Goal: Transaction & Acquisition: Purchase product/service

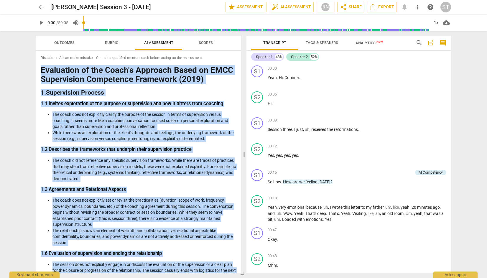
scroll to position [852, 0]
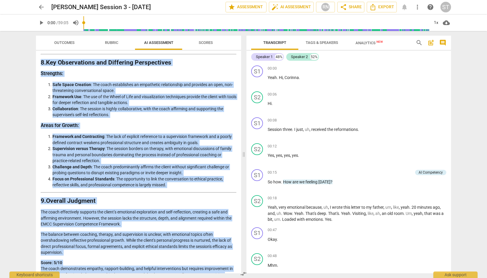
click at [44, 6] on span "arrow_back" at bounding box center [41, 7] width 7 height 7
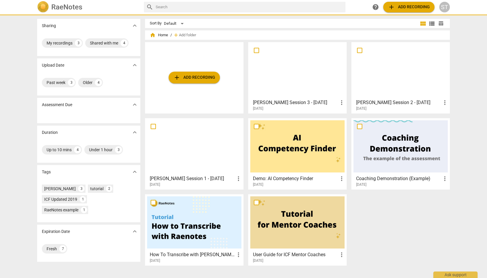
click at [198, 76] on span "add Add recording" at bounding box center [194, 77] width 42 height 7
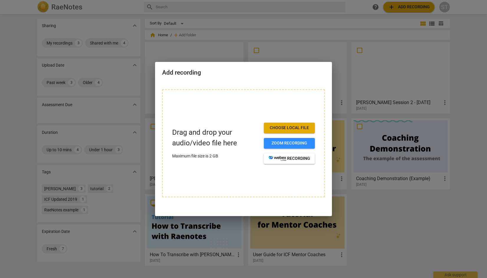
click at [286, 128] on span "Choose local file" at bounding box center [290, 128] width 42 height 6
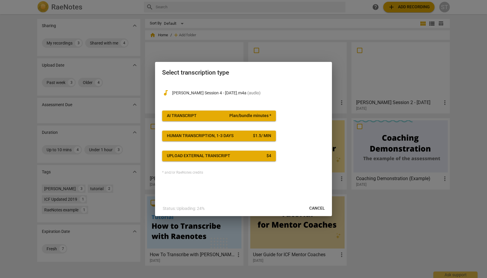
click at [255, 116] on span "Plan/bundle minutes *" at bounding box center [250, 116] width 42 height 6
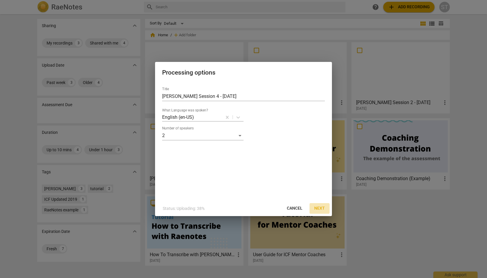
click at [323, 210] on span "Next" at bounding box center [319, 209] width 11 height 6
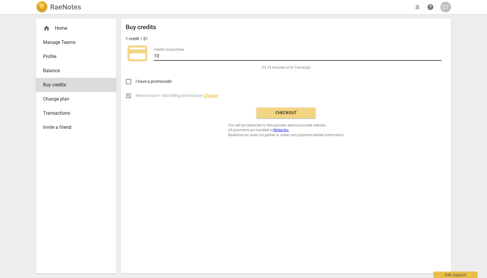
click at [440, 57] on input "10" at bounding box center [298, 56] width 288 height 9
click at [440, 55] on input "11" at bounding box center [298, 56] width 288 height 9
click at [440, 55] on input "12" at bounding box center [298, 56] width 288 height 9
click at [440, 55] on input "13" at bounding box center [298, 56] width 288 height 9
drag, startPoint x: 164, startPoint y: 53, endPoint x: 143, endPoint y: 53, distance: 20.9
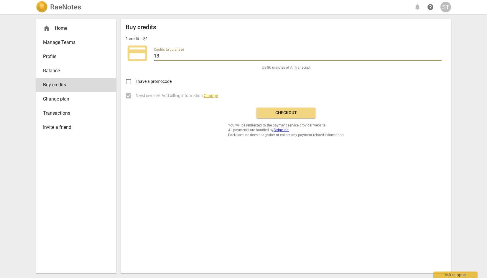
click at [143, 53] on div "credit_card Credits to purchase 13" at bounding box center [286, 54] width 321 height 24
click at [221, 54] on input "100" at bounding box center [298, 56] width 288 height 9
type input "1"
click at [59, 71] on span "Balance" at bounding box center [73, 70] width 61 height 7
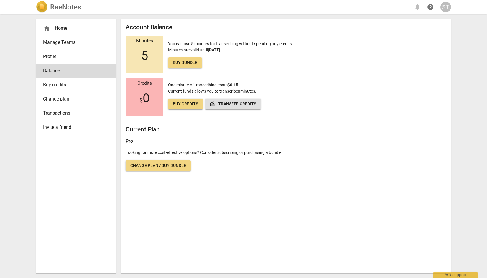
click at [63, 86] on span "Buy credits" at bounding box center [73, 84] width 61 height 7
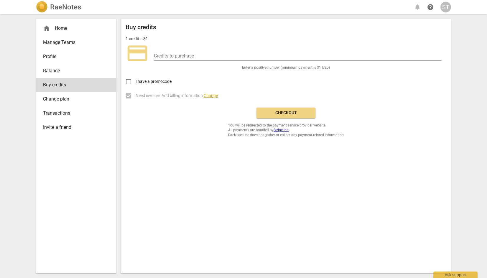
click at [67, 97] on span "Change plan" at bounding box center [73, 99] width 61 height 7
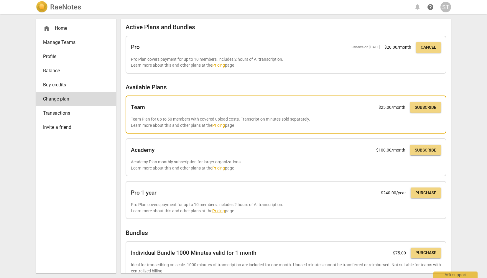
click at [138, 108] on h2 "Team" at bounding box center [138, 107] width 14 height 6
click at [221, 124] on link "Pricing" at bounding box center [218, 125] width 13 height 5
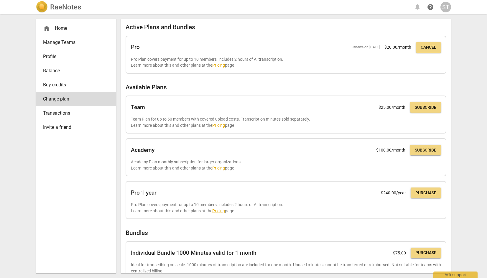
click at [63, 82] on span "Buy credits" at bounding box center [73, 84] width 61 height 7
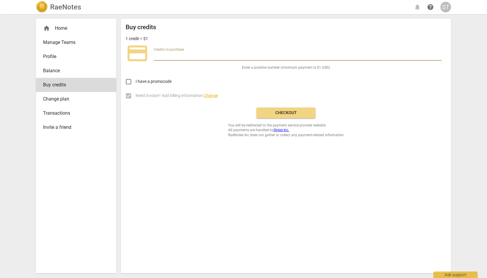
click at [169, 55] on input "number" at bounding box center [298, 56] width 288 height 9
type input "50"
click at [297, 112] on span "Checkout" at bounding box center [286, 113] width 50 height 6
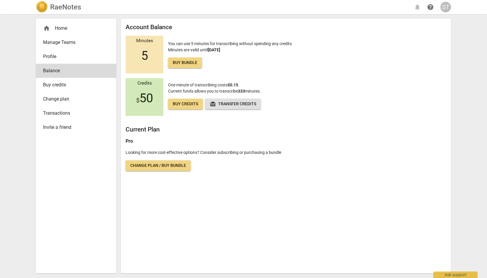
click at [67, 29] on div "home Home" at bounding box center [73, 28] width 61 height 7
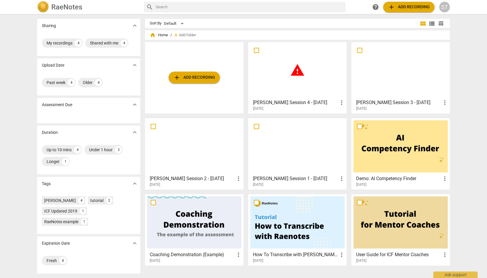
click at [296, 73] on span "warning" at bounding box center [297, 70] width 15 height 15
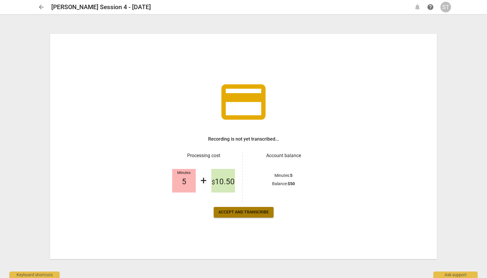
click at [246, 213] on span "Accept and transcribe" at bounding box center [244, 212] width 50 height 6
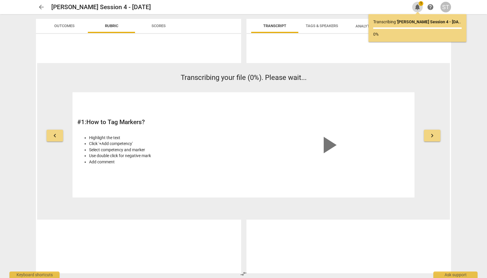
click at [421, 4] on span "1" at bounding box center [421, 3] width 5 height 5
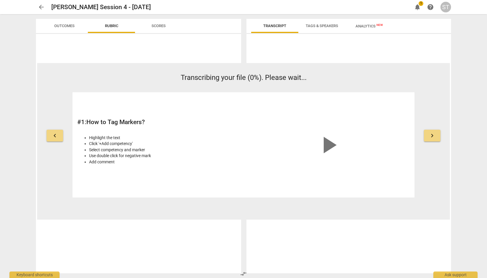
click at [421, 4] on span "1" at bounding box center [421, 3] width 5 height 5
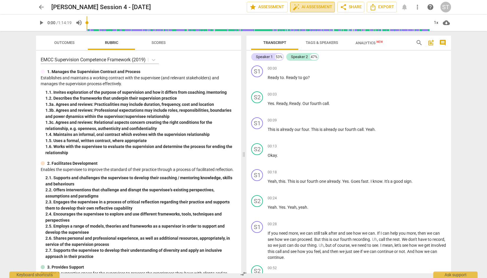
click at [317, 6] on span "auto_fix_high AI Assessment" at bounding box center [313, 7] width 40 height 7
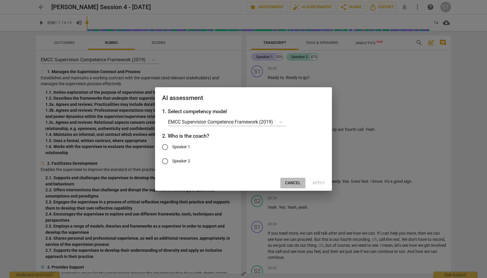
click at [296, 183] on span "Cancel" at bounding box center [293, 183] width 16 height 6
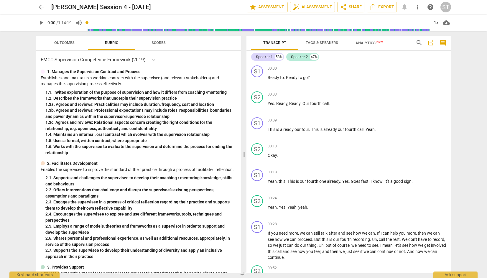
click at [463, 197] on div "arrow_back Corinna Depooter Session 4 - 11.08.2025 edit star Assessment auto_fi…" at bounding box center [243, 139] width 487 height 278
click at [251, 237] on div "S1 play_arrow pause" at bounding box center [259, 241] width 17 height 40
click at [316, 7] on span "auto_fix_high AI Assessment" at bounding box center [313, 7] width 40 height 7
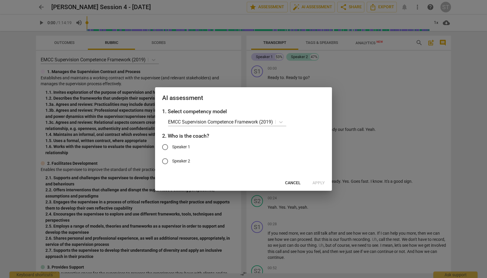
click at [167, 145] on input "Speaker 1" at bounding box center [165, 147] width 14 height 14
radio input "true"
click at [324, 184] on span "Apply" at bounding box center [319, 183] width 12 height 6
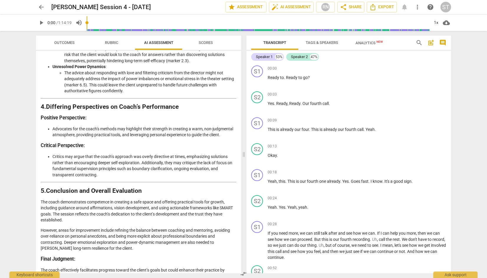
scroll to position [641, 0]
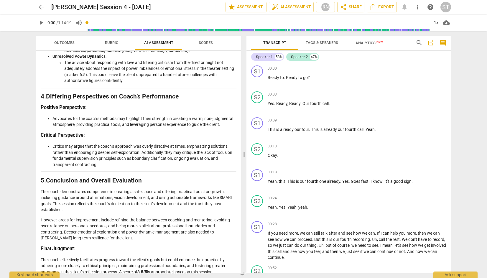
drag, startPoint x: 41, startPoint y: 71, endPoint x: 223, endPoint y: 266, distance: 267.1
copy div "Analysis of the Coach’s Approach The assessment of this coaching session is bas…"
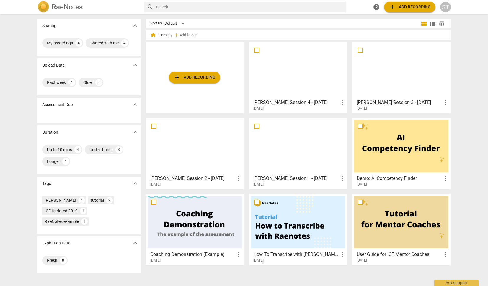
click at [195, 79] on span "add Add recording" at bounding box center [194, 77] width 42 height 7
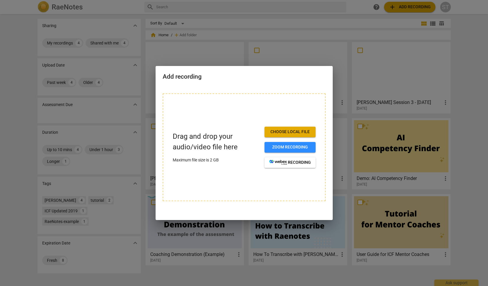
click at [279, 130] on span "Choose local file" at bounding box center [290, 132] width 42 height 6
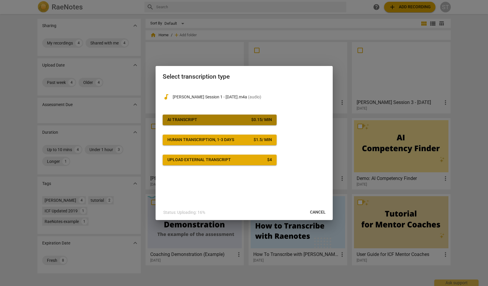
click at [208, 118] on span "AI Transcript $ 0.15 / min" at bounding box center [219, 120] width 104 height 6
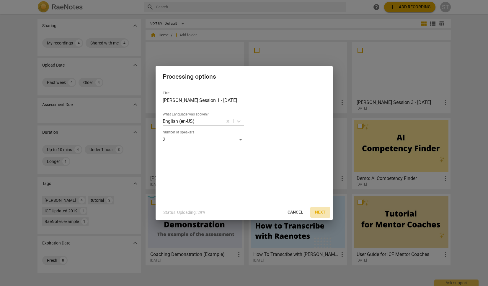
click at [321, 211] on span "Next" at bounding box center [320, 213] width 11 height 6
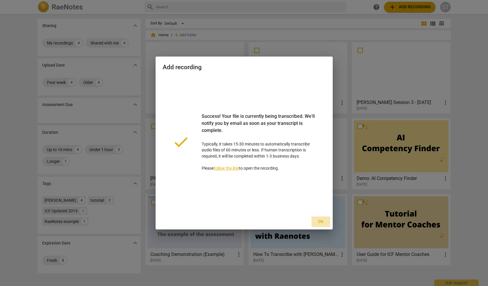
click at [321, 222] on span "Ok" at bounding box center [320, 222] width 9 height 6
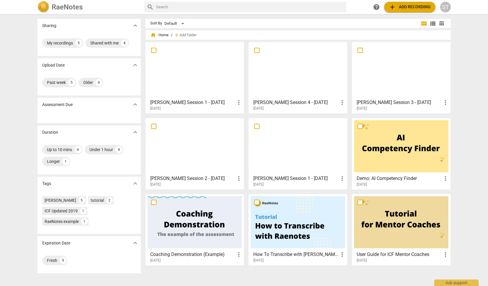
click at [211, 62] on div at bounding box center [194, 70] width 94 height 52
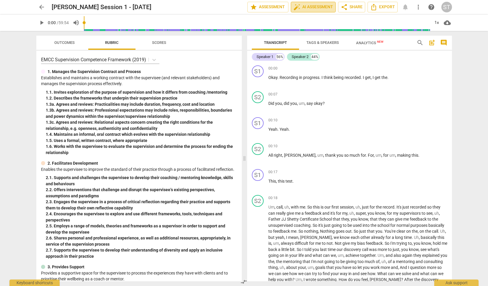
click at [309, 7] on span "auto_fix_high AI Assessment" at bounding box center [313, 7] width 40 height 7
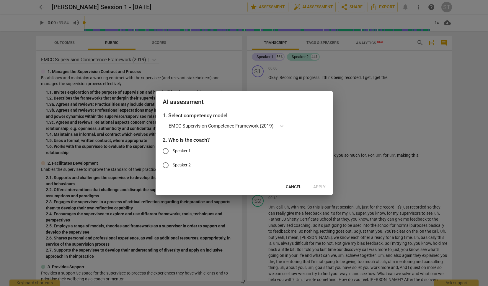
click at [296, 186] on span "Cancel" at bounding box center [293, 187] width 16 height 6
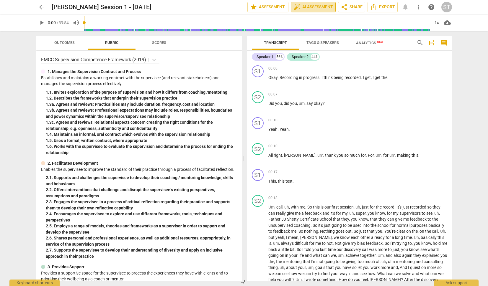
click at [322, 7] on span "auto_fix_high AI Assessment" at bounding box center [313, 7] width 40 height 7
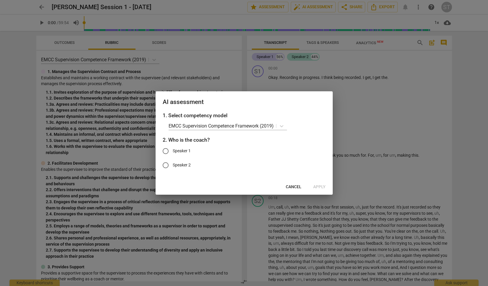
click at [166, 165] on input "Speaker 2" at bounding box center [165, 165] width 14 height 14
radio input "true"
click at [321, 186] on span "Apply" at bounding box center [319, 187] width 12 height 6
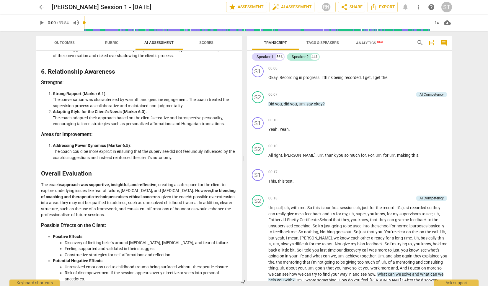
scroll to position [834, 0]
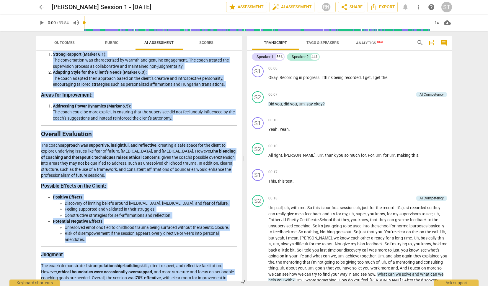
drag, startPoint x: 41, startPoint y: 70, endPoint x: 169, endPoint y: 279, distance: 245.2
click at [169, 278] on div "Disclaimer: AI can make mistakes. Consult a qualified mentor coach before actin…" at bounding box center [138, 166] width 205 height 231
copy div "Detailed and Objective Analysis of the Coach’s Approach The coaching session de…"
click at [41, 6] on span "arrow_back" at bounding box center [41, 7] width 7 height 7
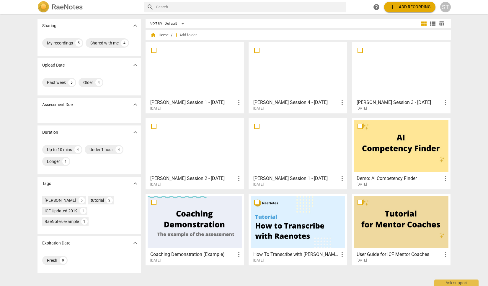
click at [393, 5] on span "add" at bounding box center [391, 7] width 7 height 7
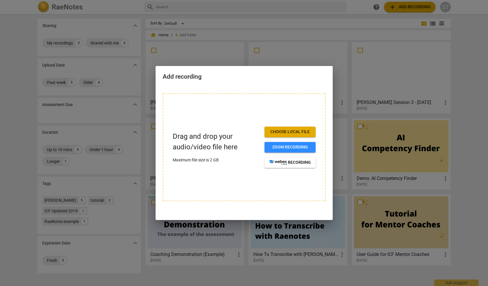
click at [298, 129] on button "Choose local file" at bounding box center [289, 132] width 51 height 11
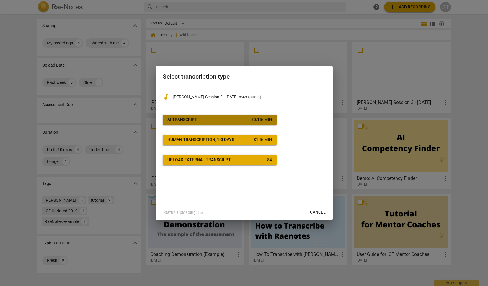
click at [253, 118] on div "$ 0.15 / min" at bounding box center [261, 120] width 21 height 6
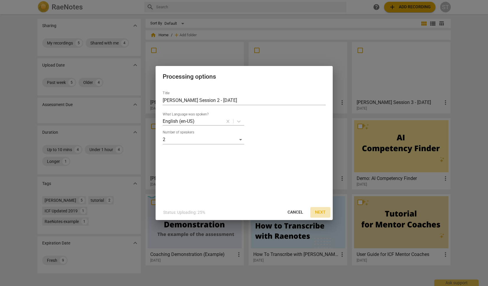
click at [321, 214] on span "Next" at bounding box center [320, 213] width 11 height 6
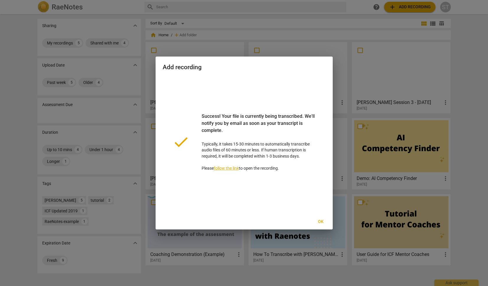
click at [321, 221] on span "Ok" at bounding box center [320, 222] width 9 height 6
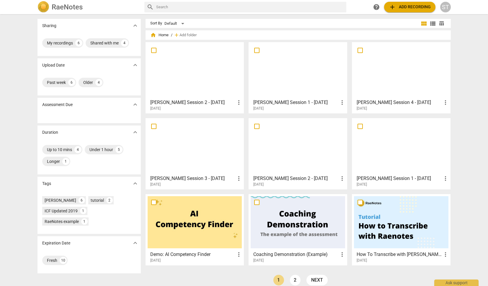
click at [200, 62] on div at bounding box center [194, 70] width 94 height 52
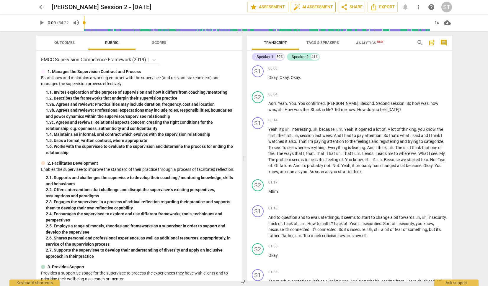
click at [321, 5] on span "auto_fix_high AI Assessment" at bounding box center [313, 7] width 40 height 7
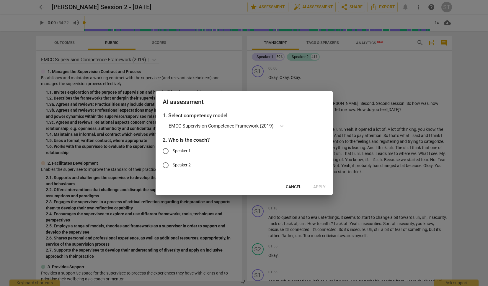
click at [299, 183] on button "Cancel" at bounding box center [293, 187] width 25 height 11
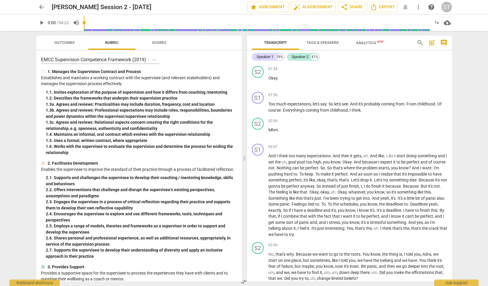
scroll to position [187, 0]
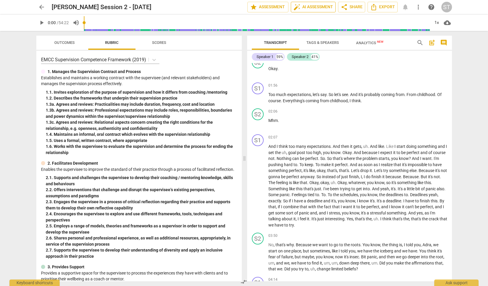
click at [319, 6] on span "auto_fix_high AI Assessment" at bounding box center [313, 7] width 40 height 7
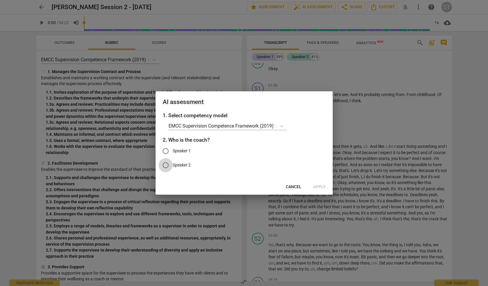
click at [166, 165] on input "Speaker 2" at bounding box center [165, 165] width 14 height 14
radio input "true"
click at [319, 186] on span "Apply" at bounding box center [319, 187] width 12 height 6
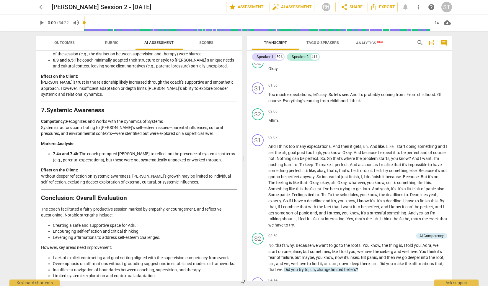
scroll to position [852, 0]
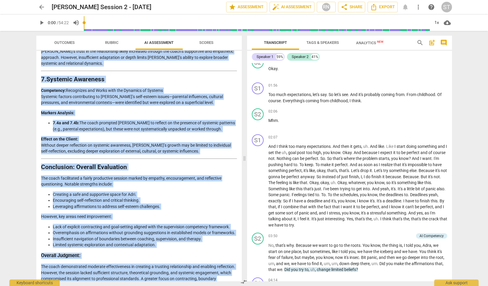
drag, startPoint x: 41, startPoint y: 71, endPoint x: 140, endPoint y: 274, distance: 226.1
copy div "Analysis of Coach’s Approach: Detailed and Objective Evaluation The following e…"
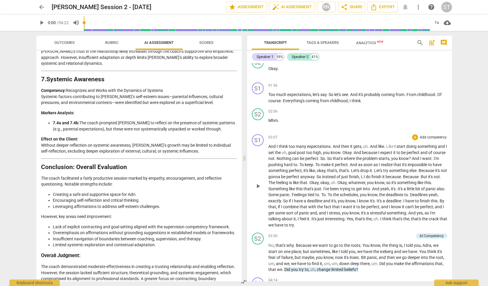
click at [448, 222] on div "S1 play_arrow pause 02:07 + Add competency keyboard_arrow_right And I think too…" at bounding box center [349, 181] width 205 height 99
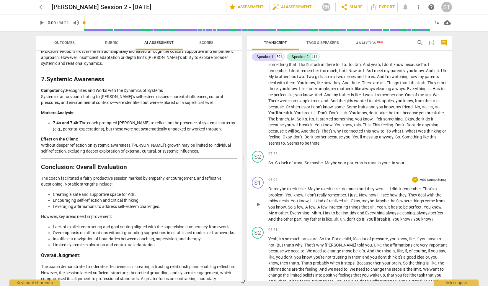
scroll to position [643, 0]
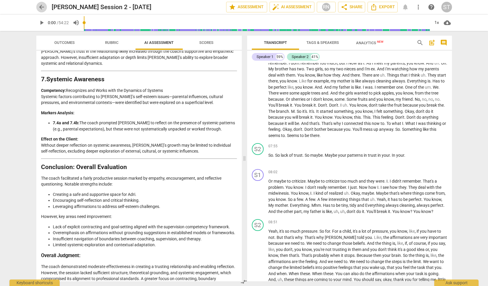
click at [42, 5] on span "arrow_back" at bounding box center [41, 7] width 7 height 7
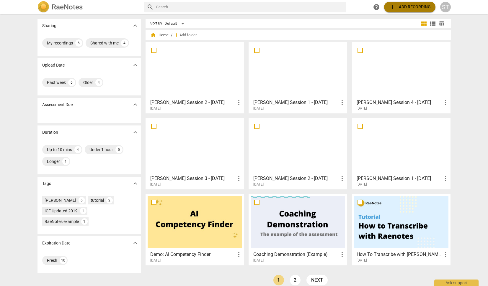
click at [403, 6] on span "add Add recording" at bounding box center [409, 7] width 42 height 7
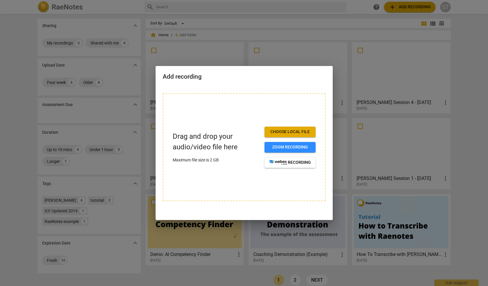
click at [301, 134] on span "Choose local file" at bounding box center [290, 132] width 42 height 6
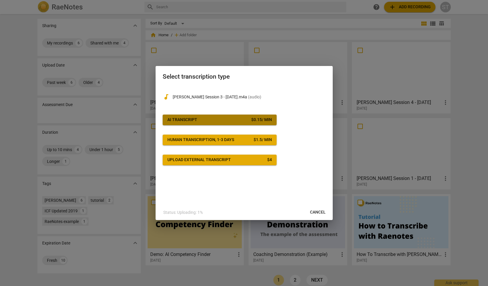
click at [254, 117] on div "$ 0.15 / min" at bounding box center [261, 120] width 21 height 6
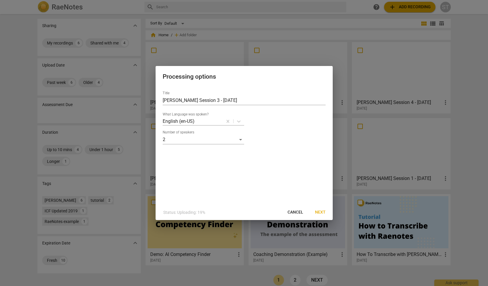
click at [322, 213] on span "Next" at bounding box center [320, 213] width 11 height 6
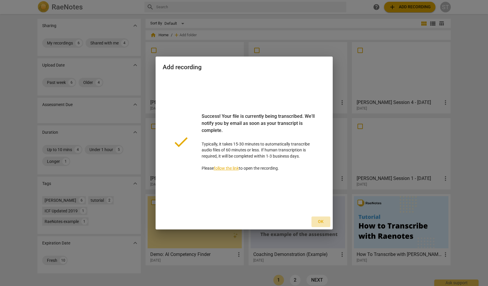
click at [322, 221] on span "Ok" at bounding box center [320, 222] width 9 height 6
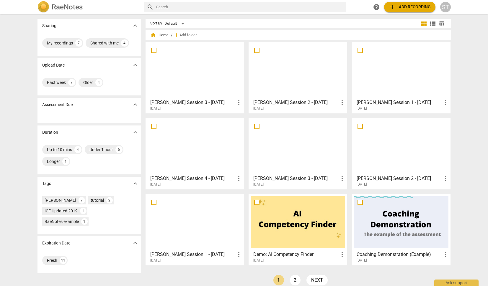
click at [211, 59] on div at bounding box center [194, 70] width 94 height 52
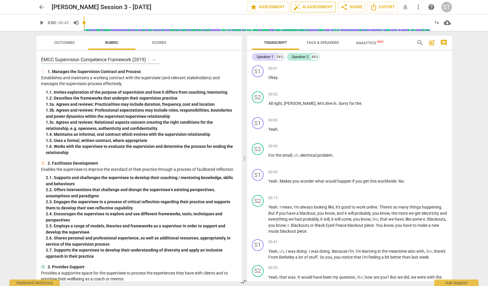
click at [322, 4] on span "auto_fix_high AI Assessment" at bounding box center [313, 7] width 40 height 7
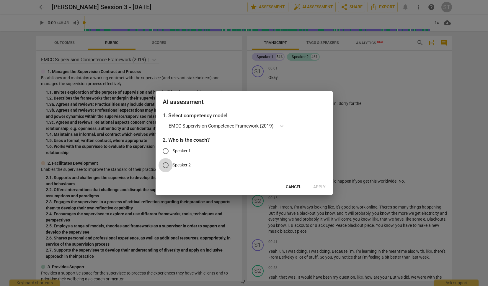
click at [165, 163] on input "Speaker 2" at bounding box center [165, 165] width 14 height 14
radio input "true"
click at [321, 187] on span "Apply" at bounding box center [319, 187] width 12 height 6
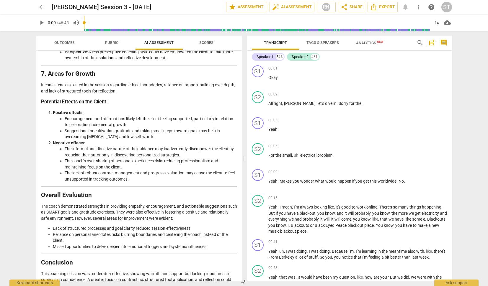
scroll to position [789, 0]
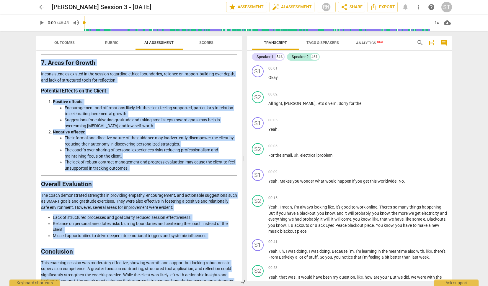
drag, startPoint x: 42, startPoint y: 68, endPoint x: 153, endPoint y: 280, distance: 239.3
click at [153, 278] on div "Disclaimer: AI can make mistakes. Consult a qualified mentor coach before actin…" at bounding box center [138, 166] width 205 height 231
copy div "Detailed Analysis of the Coach’s Approach This analysis evaluates the coach’s p…"
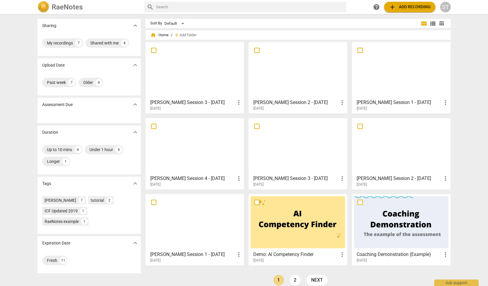
click at [409, 7] on span "add Add recording" at bounding box center [409, 7] width 42 height 7
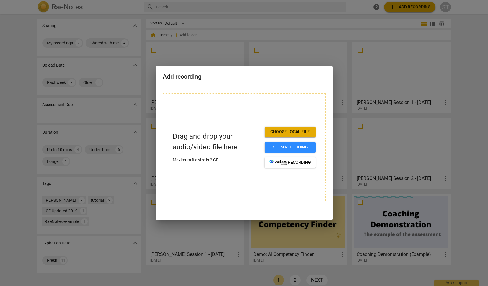
click at [288, 132] on span "Choose local file" at bounding box center [290, 132] width 42 height 6
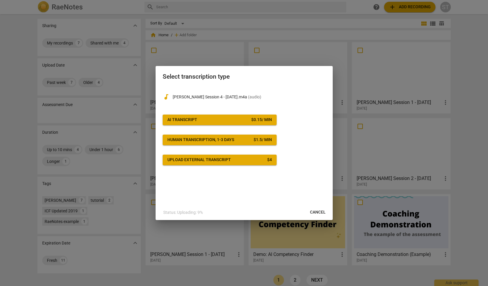
click at [246, 120] on span "AI Transcript $ 0.15 / min" at bounding box center [219, 120] width 104 height 6
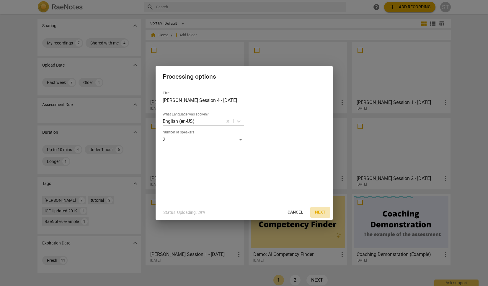
click at [322, 214] on span "Next" at bounding box center [320, 213] width 11 height 6
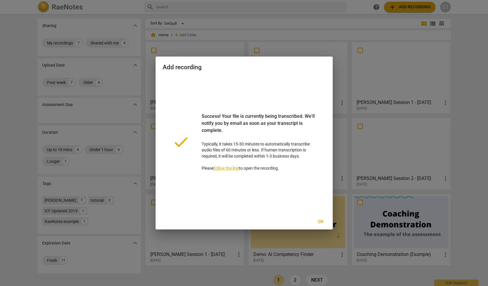
click at [322, 222] on span "Ok" at bounding box center [320, 222] width 9 height 6
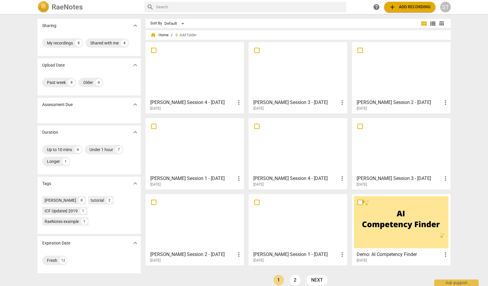
click at [220, 66] on div at bounding box center [194, 70] width 94 height 52
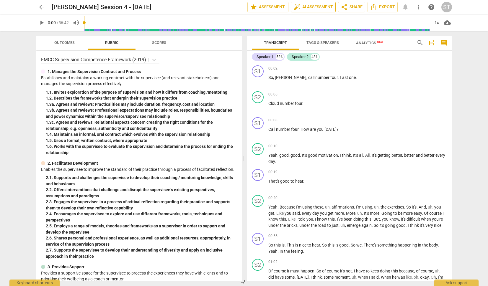
click at [313, 9] on span "auto_fix_high AI Assessment" at bounding box center [313, 7] width 40 height 7
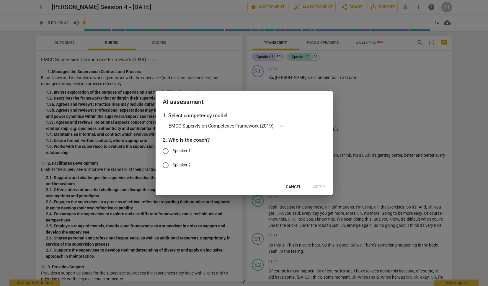
click at [166, 151] on input "Speaker 1" at bounding box center [165, 151] width 14 height 14
radio input "true"
click at [322, 188] on span "Apply" at bounding box center [319, 187] width 12 height 6
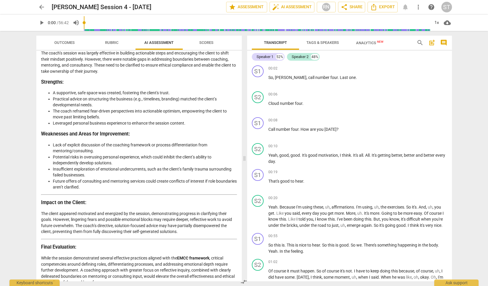
scroll to position [971, 0]
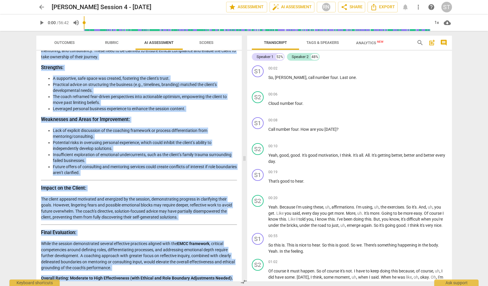
drag, startPoint x: 41, startPoint y: 68, endPoint x: 235, endPoint y: 273, distance: 282.3
click at [235, 273] on div "Disclaimer: AI can make mistakes. Consult a qualified mentor coach before actin…" at bounding box center [138, 166] width 205 height 231
copy div "Analysis of the Coaching Session based on EMCC Supervision Competence Framework…"
click at [41, 6] on span "arrow_back" at bounding box center [41, 7] width 7 height 7
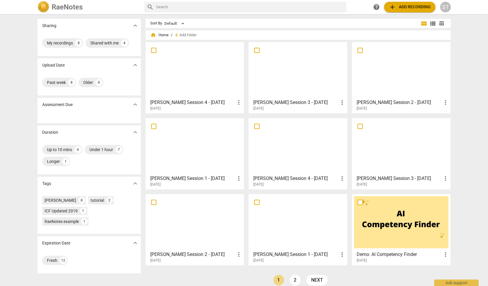
click at [408, 7] on span "add Add recording" at bounding box center [409, 7] width 42 height 7
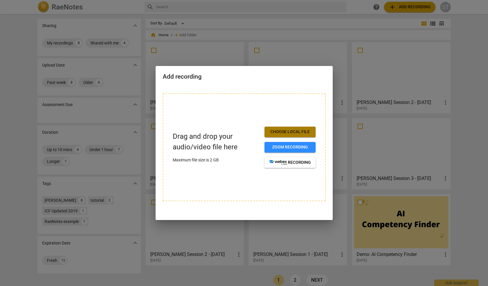
click at [302, 131] on span "Choose local file" at bounding box center [290, 132] width 42 height 6
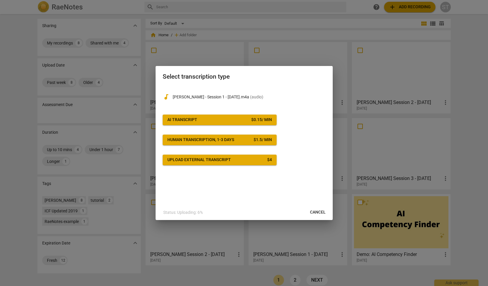
click at [252, 118] on div "$ 0.15 / min" at bounding box center [261, 120] width 21 height 6
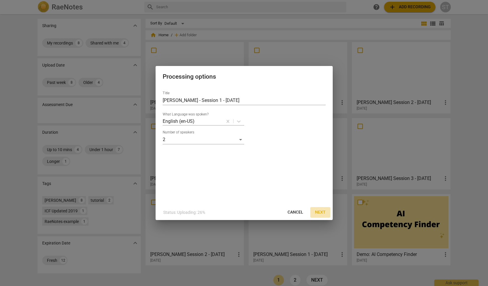
click at [322, 214] on span "Next" at bounding box center [320, 213] width 11 height 6
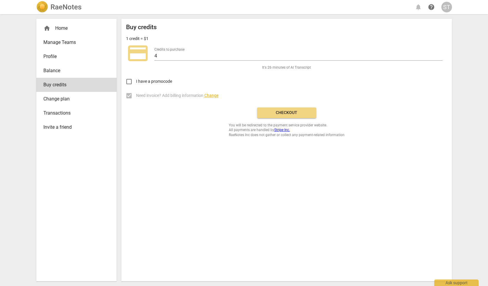
click at [68, 70] on span "Balance" at bounding box center [73, 70] width 61 height 7
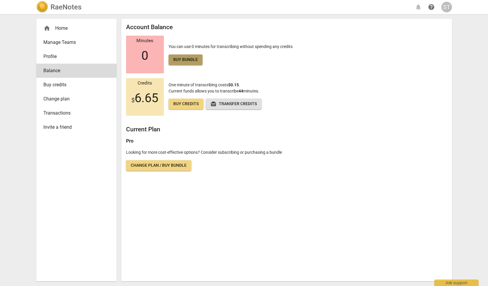
click at [199, 60] on link "Buy bundle" at bounding box center [185, 60] width 34 height 11
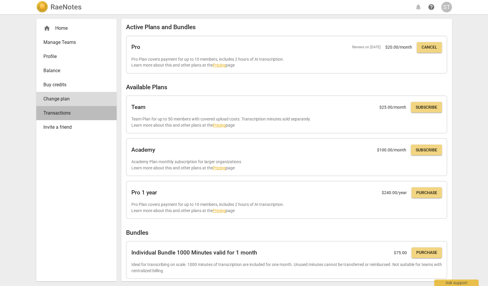
click at [70, 115] on span "Transactions" at bounding box center [73, 113] width 61 height 7
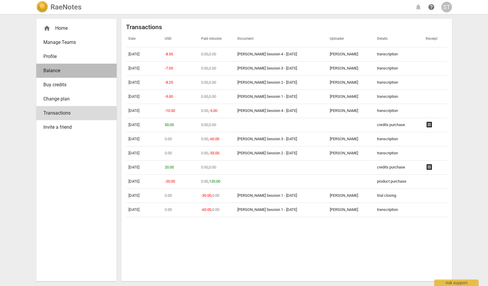
click at [60, 71] on span "Balance" at bounding box center [73, 70] width 61 height 7
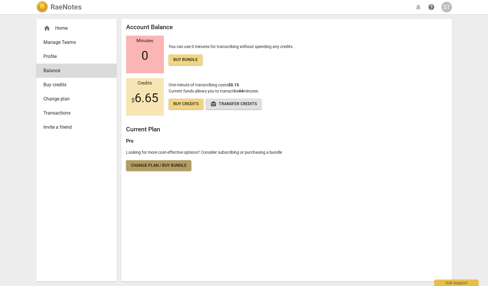
click at [171, 165] on span "Change plan / Buy bundle" at bounding box center [159, 166] width 56 height 6
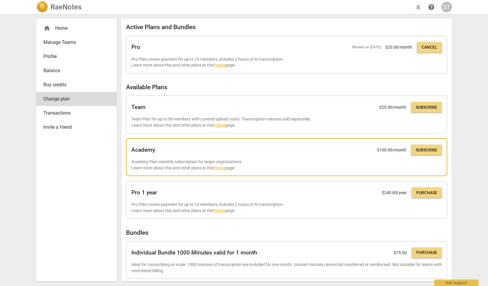
click at [221, 166] on link "Pricing" at bounding box center [219, 168] width 13 height 5
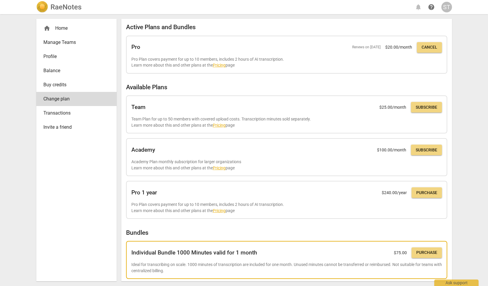
click at [421, 253] on span "Purchase" at bounding box center [426, 253] width 21 height 6
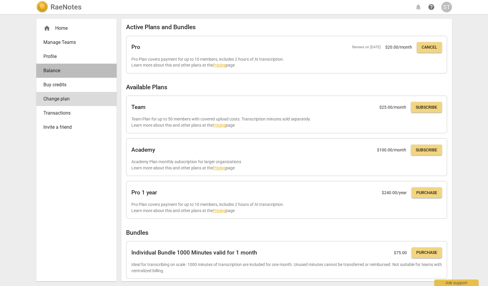
click at [57, 70] on span "Balance" at bounding box center [73, 70] width 61 height 7
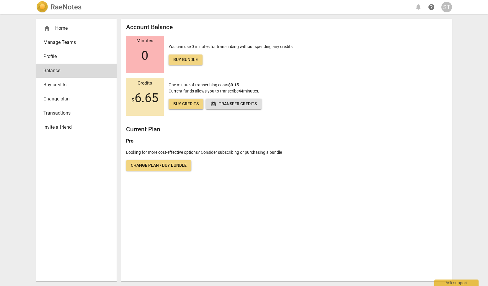
click at [58, 39] on span "Manage Teams" at bounding box center [73, 42] width 61 height 7
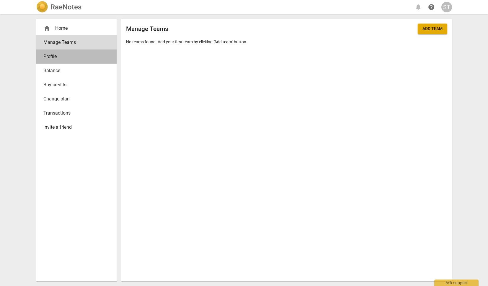
click at [57, 56] on span "Profile" at bounding box center [73, 56] width 61 height 7
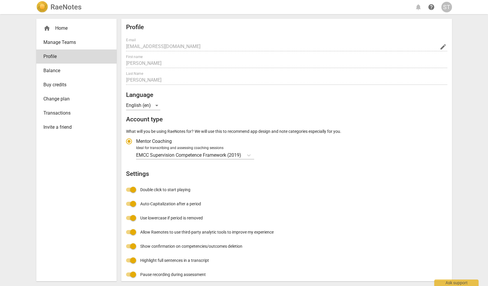
radio input "false"
click at [73, 70] on span "Balance" at bounding box center [73, 70] width 61 height 7
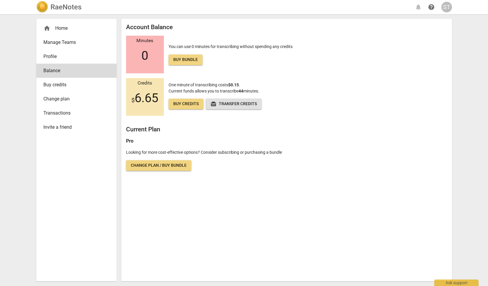
click at [195, 106] on span "Buy credits" at bounding box center [185, 104] width 25 height 6
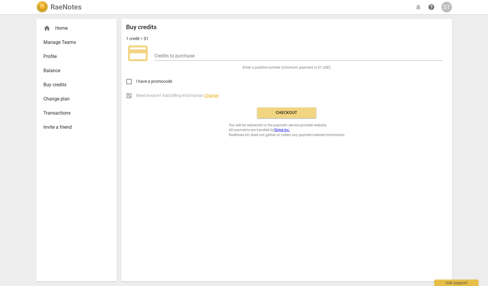
click at [70, 86] on span "Buy credits" at bounding box center [73, 84] width 61 height 7
click at [58, 70] on span "Balance" at bounding box center [73, 70] width 61 height 7
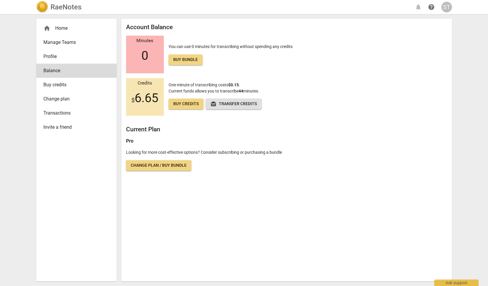
click at [183, 60] on span "Buy bundle" at bounding box center [185, 60] width 24 height 6
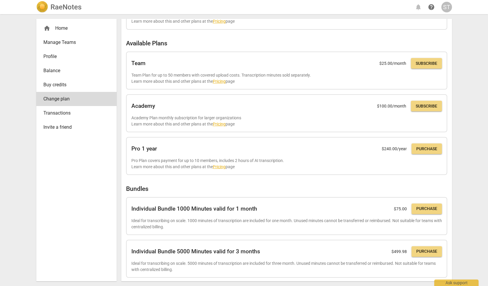
scroll to position [45, 0]
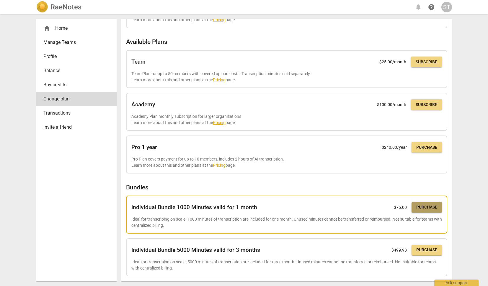
click at [421, 206] on span "Purchase" at bounding box center [426, 208] width 21 height 6
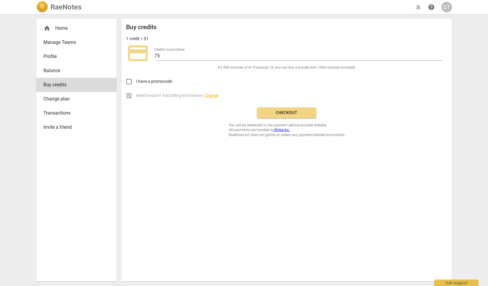
click at [290, 112] on span "Checkout" at bounding box center [287, 113] width 50 height 6
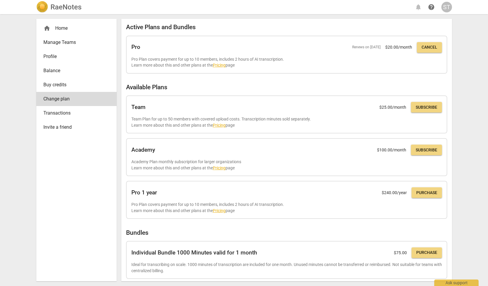
click at [65, 27] on div "home Home" at bounding box center [73, 28] width 61 height 7
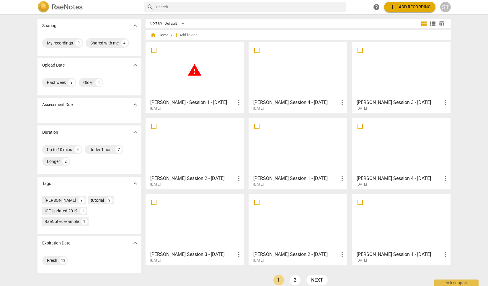
click at [194, 69] on span "warning" at bounding box center [194, 70] width 15 height 15
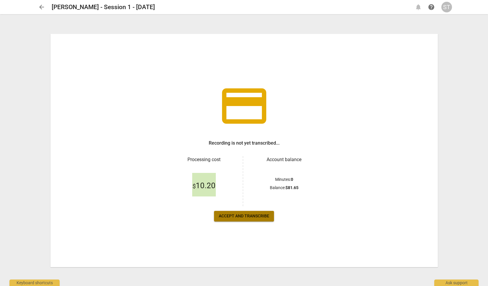
click at [253, 214] on span "Accept and transcribe" at bounding box center [244, 217] width 50 height 6
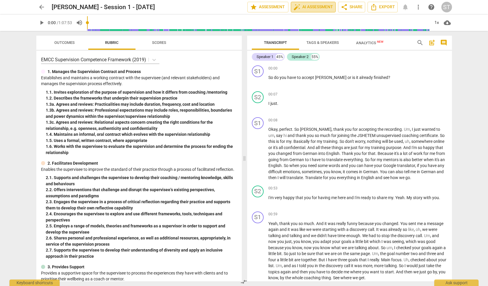
click at [328, 7] on span "auto_fix_high AI Assessment" at bounding box center [313, 7] width 40 height 7
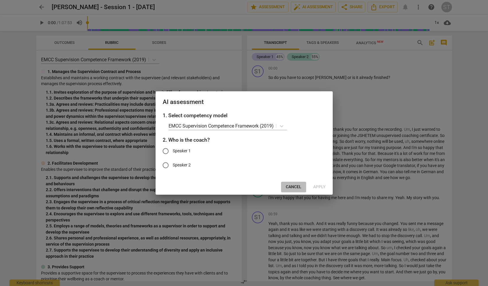
click at [295, 187] on span "Cancel" at bounding box center [293, 187] width 16 height 6
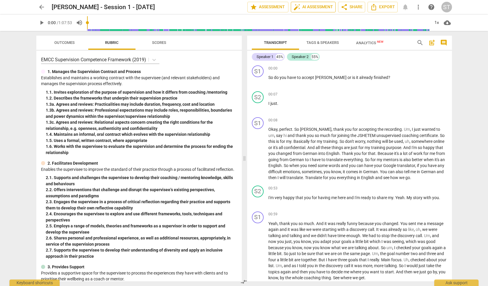
click at [315, 9] on span "auto_fix_high AI Assessment" at bounding box center [313, 7] width 40 height 7
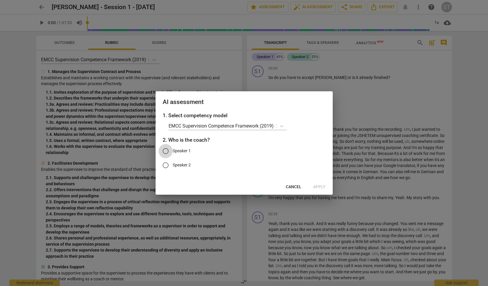
click at [166, 150] on input "Speaker 1" at bounding box center [165, 151] width 14 height 14
radio input "true"
click at [320, 187] on span "Apply" at bounding box center [319, 187] width 12 height 6
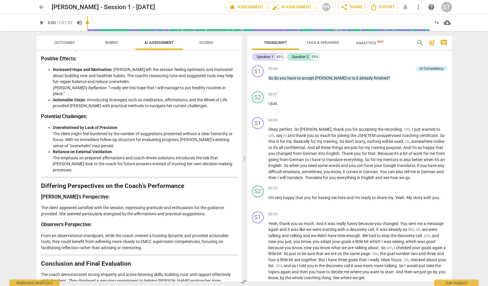
scroll to position [713, 0]
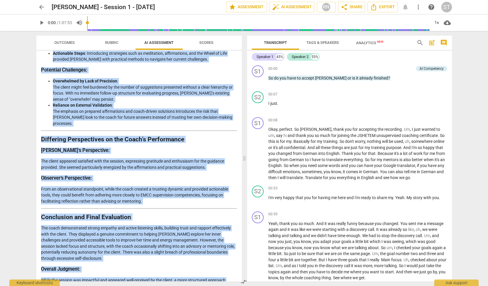
drag, startPoint x: 41, startPoint y: 68, endPoint x: 81, endPoint y: 274, distance: 209.4
copy div "Loremipsu Dolorsit am con Adipisci Elitsed Doeiusmo te inc Utlab'e Dolorema Ali…"
click at [43, 6] on span "arrow_back" at bounding box center [41, 7] width 7 height 7
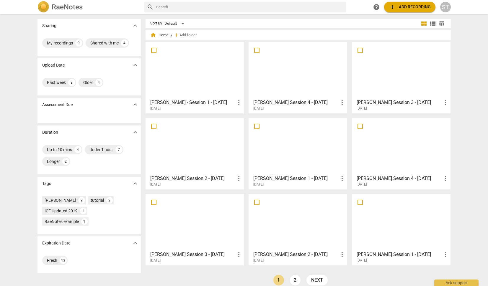
click at [403, 10] on span "add Add recording" at bounding box center [409, 7] width 42 height 7
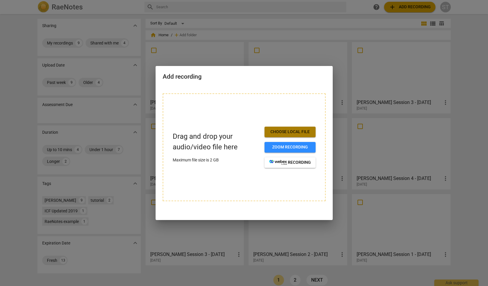
click at [282, 131] on span "Choose local file" at bounding box center [290, 132] width 42 height 6
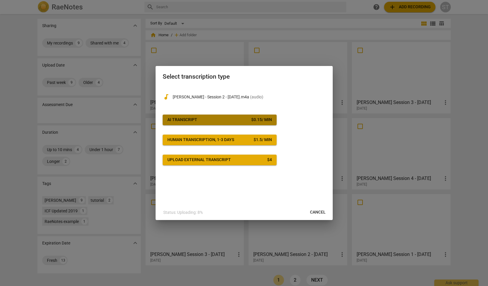
click at [264, 119] on div "$ 0.15 / min" at bounding box center [261, 120] width 21 height 6
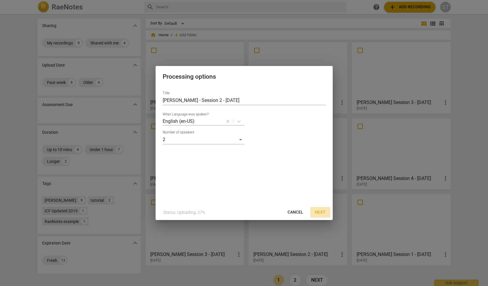
click at [323, 212] on span "Next" at bounding box center [320, 213] width 11 height 6
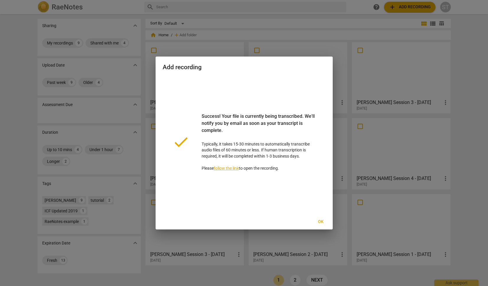
click at [322, 222] on span "Ok" at bounding box center [320, 222] width 9 height 6
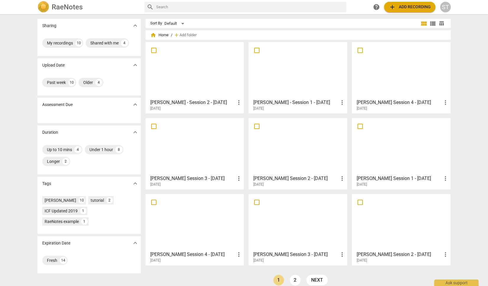
click at [211, 55] on div at bounding box center [194, 70] width 94 height 52
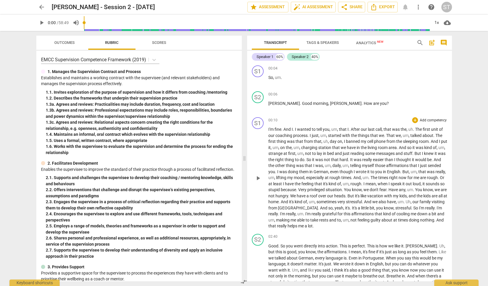
click at [447, 229] on div "S1 play_arrow pause 00:10 + Add competency keyboard_arrow_right I'm fine . And …" at bounding box center [349, 173] width 205 height 117
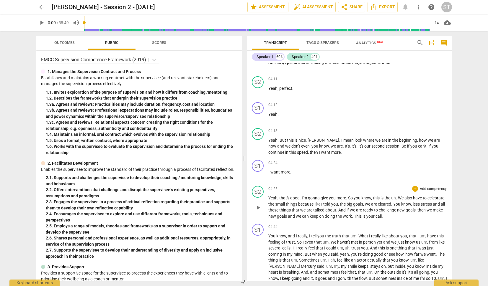
scroll to position [379, 0]
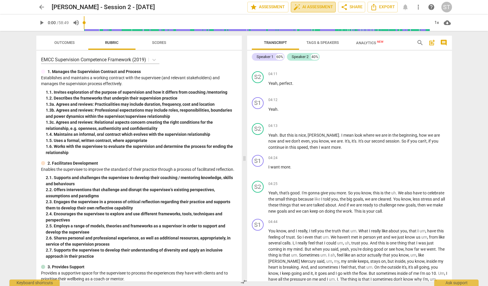
click at [319, 6] on span "auto_fix_high AI Assessment" at bounding box center [313, 7] width 40 height 7
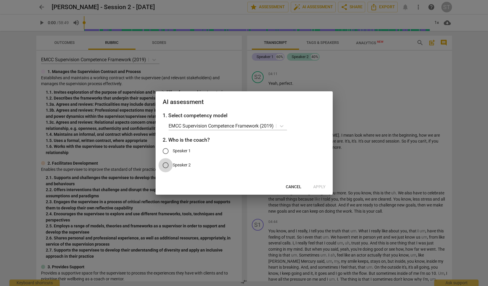
click at [165, 164] on input "Speaker 2" at bounding box center [165, 165] width 14 height 14
radio input "true"
click at [322, 186] on span "Apply" at bounding box center [319, 187] width 12 height 6
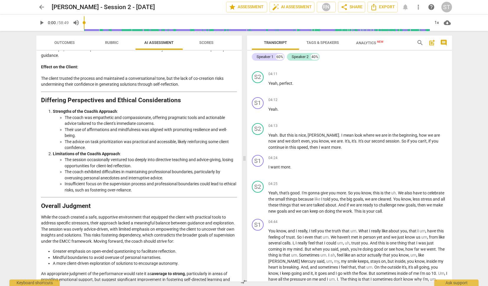
scroll to position [945, 0]
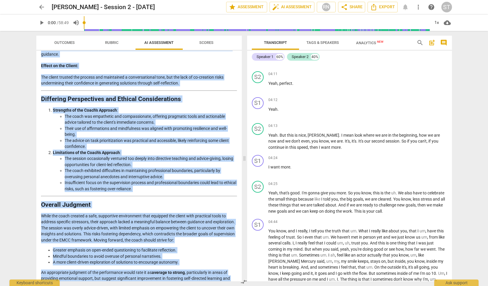
drag, startPoint x: 42, startPoint y: 70, endPoint x: 143, endPoint y: 273, distance: 226.3
copy div "Loremips do sit Ametc’a Elitsedd Eiusmodt in utl Etdol'm Aliquaen Adm venia qui…"
